Goal: Information Seeking & Learning: Learn about a topic

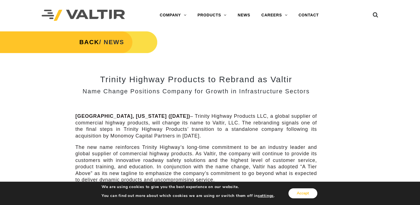
drag, startPoint x: 309, startPoint y: 194, endPoint x: 304, endPoint y: 183, distance: 11.9
click at [309, 194] on button "Accept" at bounding box center [303, 193] width 29 height 10
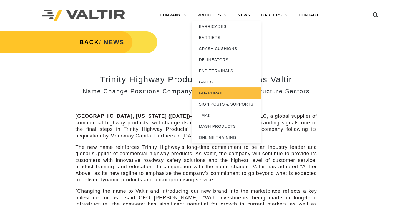
click at [211, 94] on link "GUARDRAIL" at bounding box center [226, 93] width 69 height 11
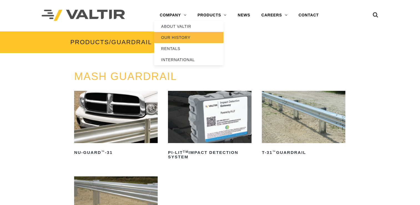
click at [175, 36] on link "OUR HISTORY" at bounding box center [188, 37] width 69 height 11
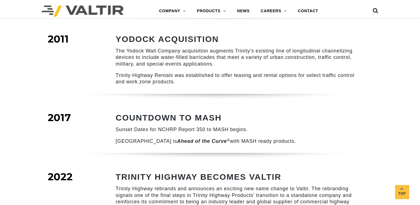
scroll to position [750, 0]
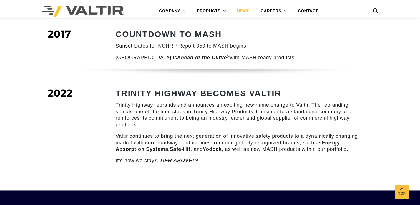
click at [244, 11] on link "NEWS" at bounding box center [244, 11] width 24 height 11
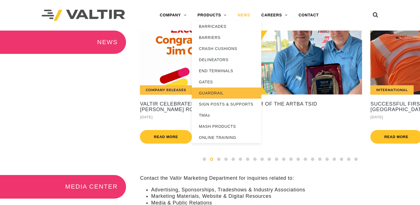
click at [210, 90] on link "GUARDRAIL" at bounding box center [226, 93] width 69 height 11
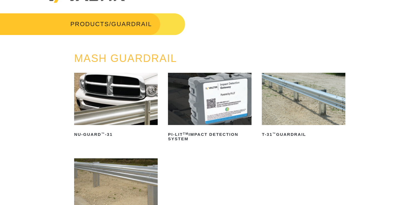
scroll to position [28, 0]
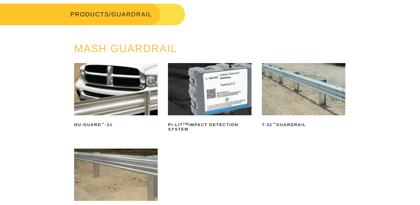
click at [97, 103] on img at bounding box center [116, 89] width 84 height 52
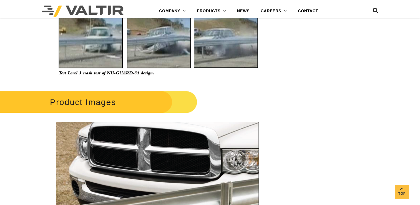
scroll to position [278, 0]
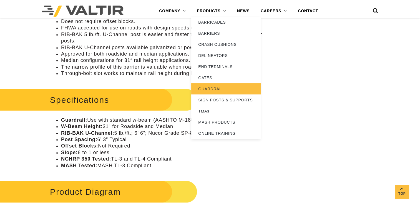
click at [212, 88] on link "GUARDRAIL" at bounding box center [225, 88] width 69 height 11
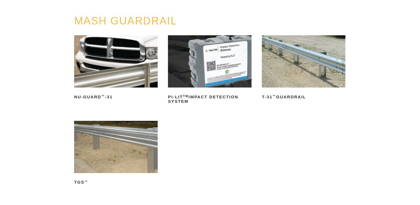
scroll to position [56, 0]
click at [309, 68] on img at bounding box center [304, 61] width 84 height 52
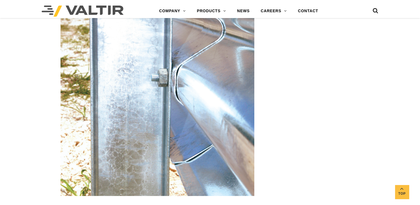
scroll to position [518, 0]
